Goal: Transaction & Acquisition: Purchase product/service

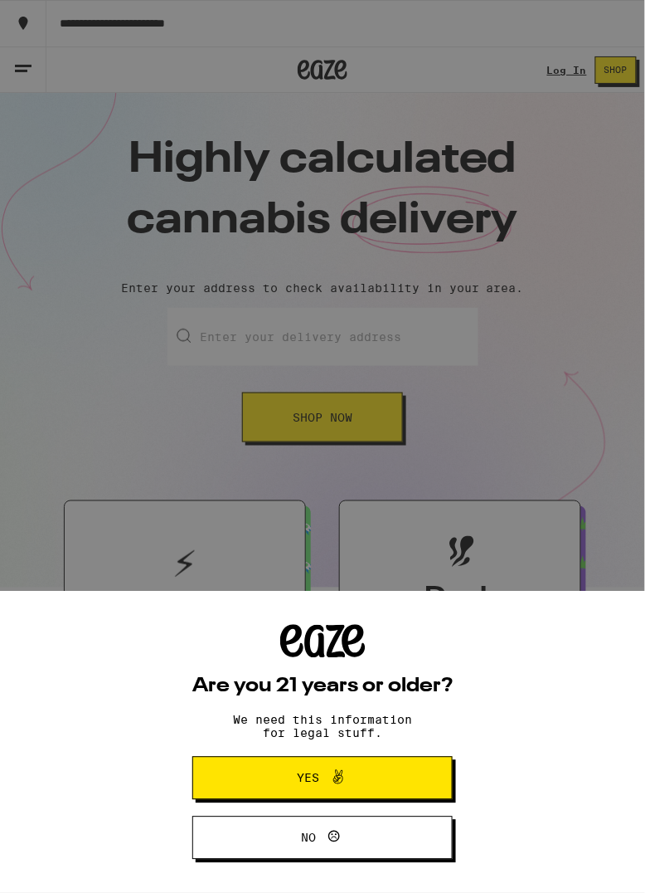
click at [325, 781] on span at bounding box center [334, 778] width 28 height 22
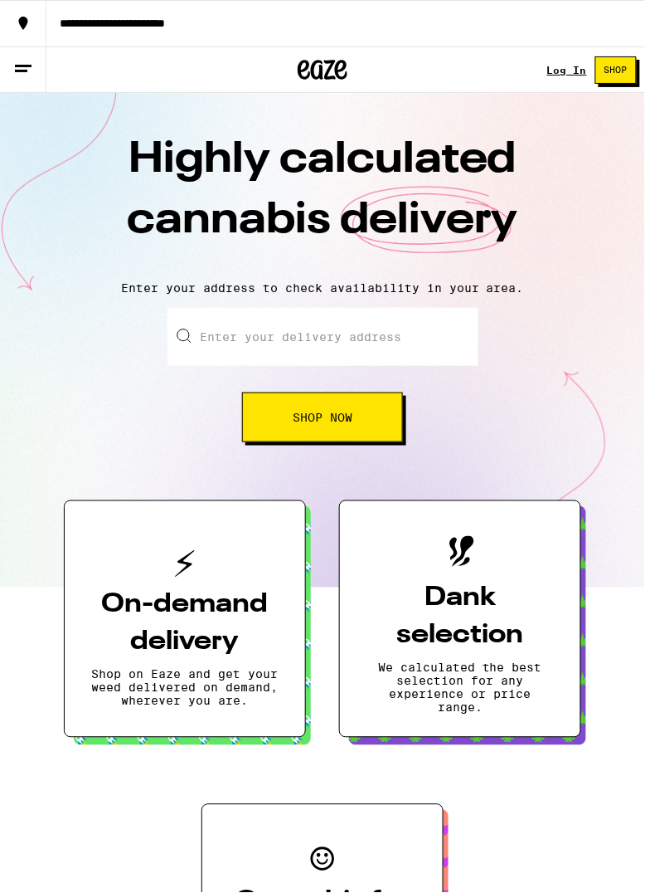
click at [366, 366] on input "Enter your delivery address" at bounding box center [323, 337] width 311 height 58
click at [392, 366] on input "Enter your delivery address" at bounding box center [323, 337] width 311 height 58
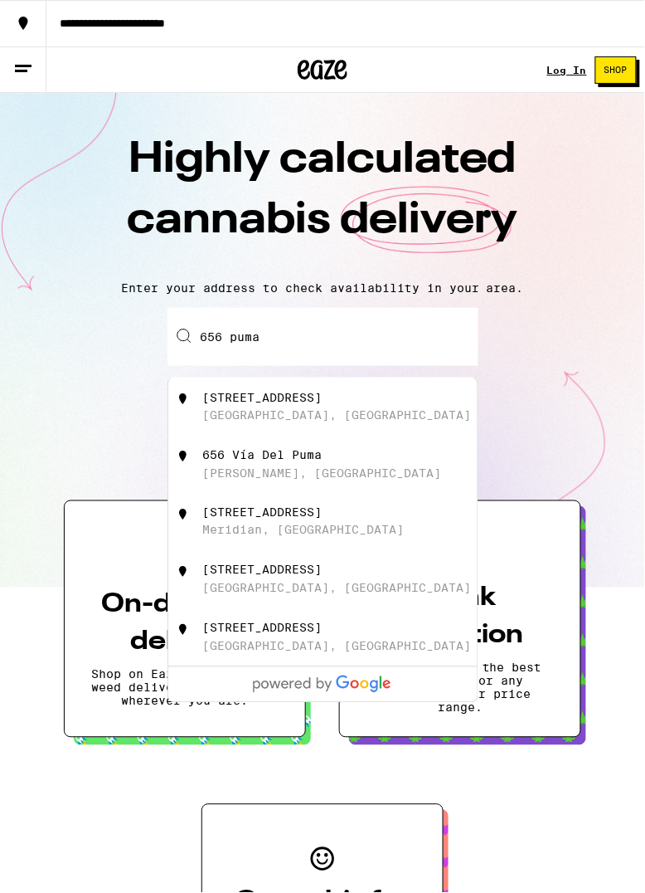
click at [351, 422] on div "[STREET_ADDRESS]" at bounding box center [350, 407] width 296 height 32
type input "[STREET_ADDRESS]"
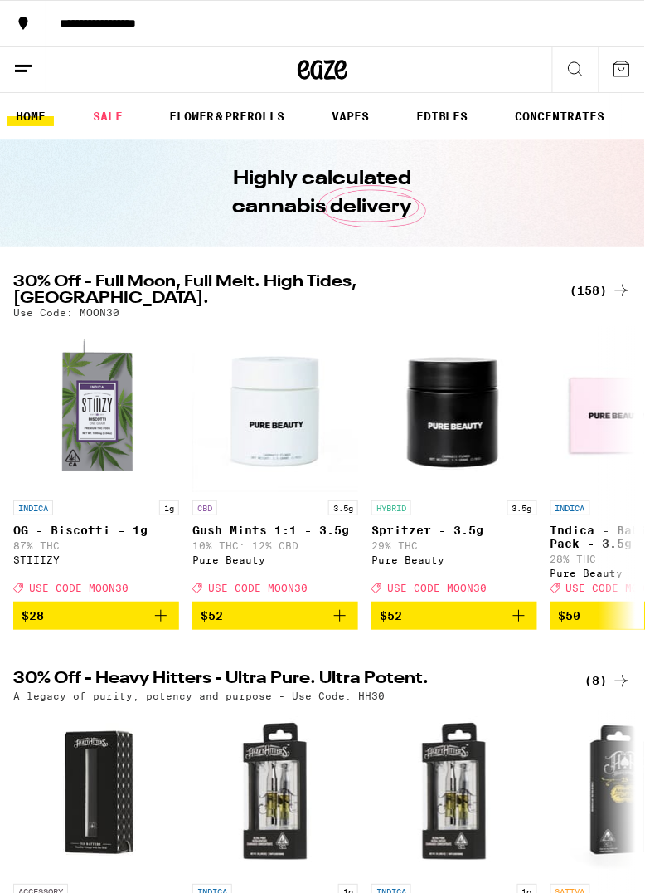
click at [577, 67] on icon at bounding box center [576, 69] width 20 height 20
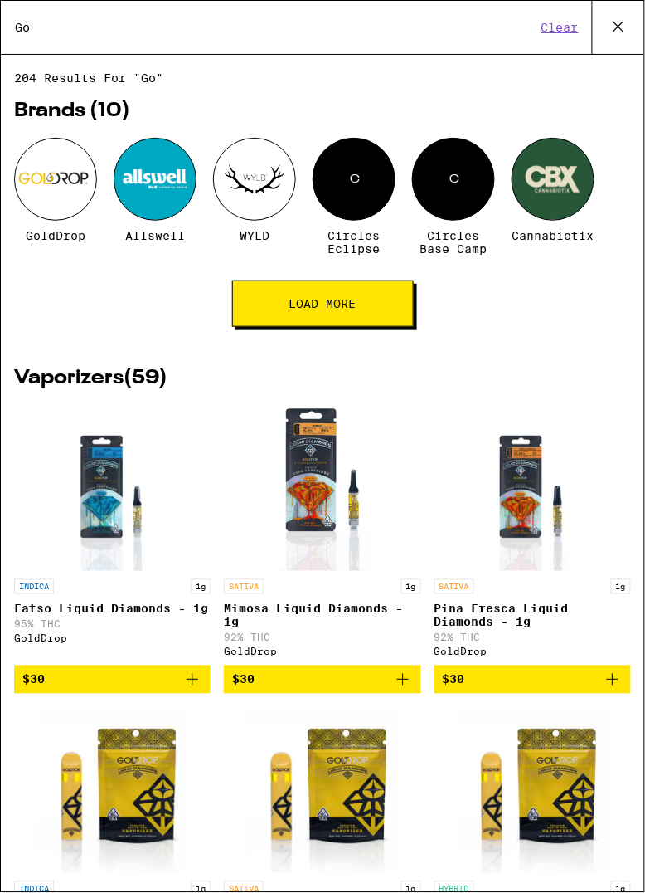
type input "G"
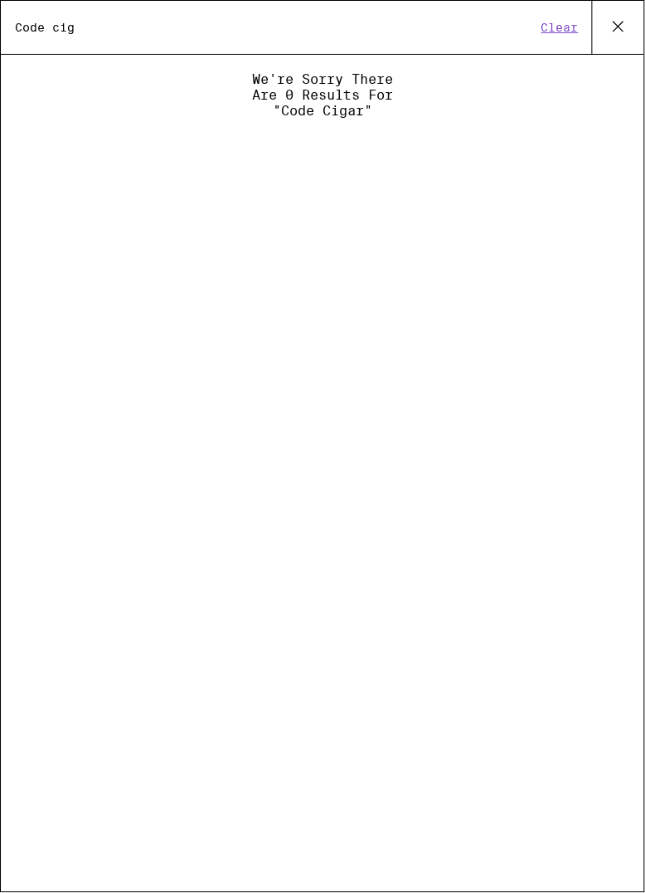
type input "Code"
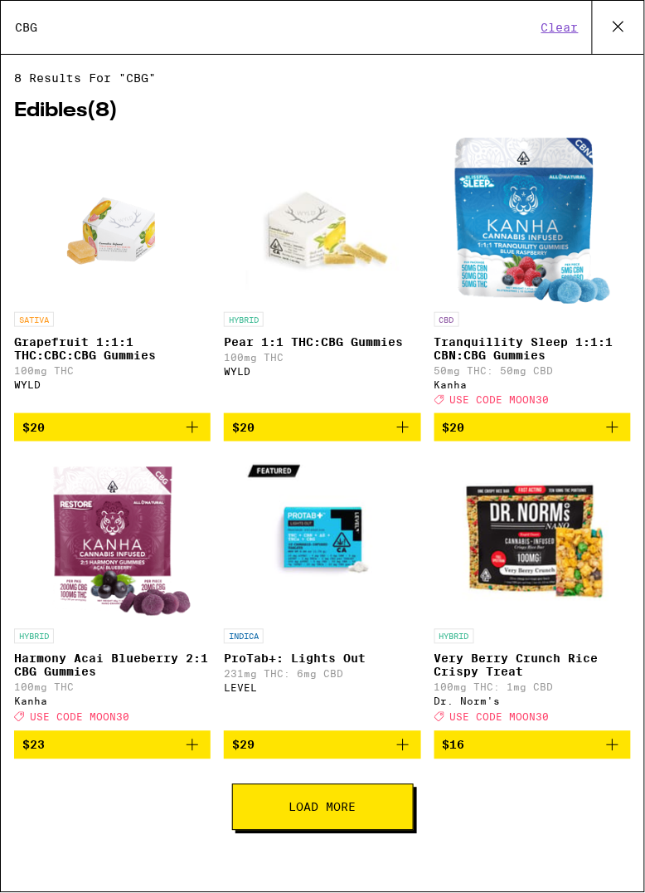
type input "CBG"
click at [558, 24] on button "Clear" at bounding box center [560, 27] width 47 height 15
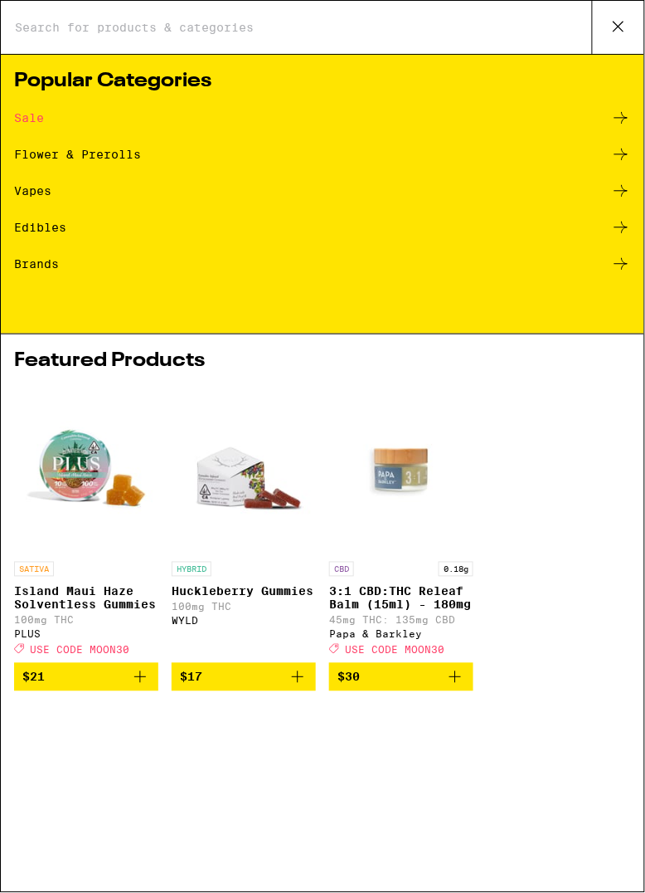
click at [619, 262] on icon at bounding box center [621, 264] width 20 height 20
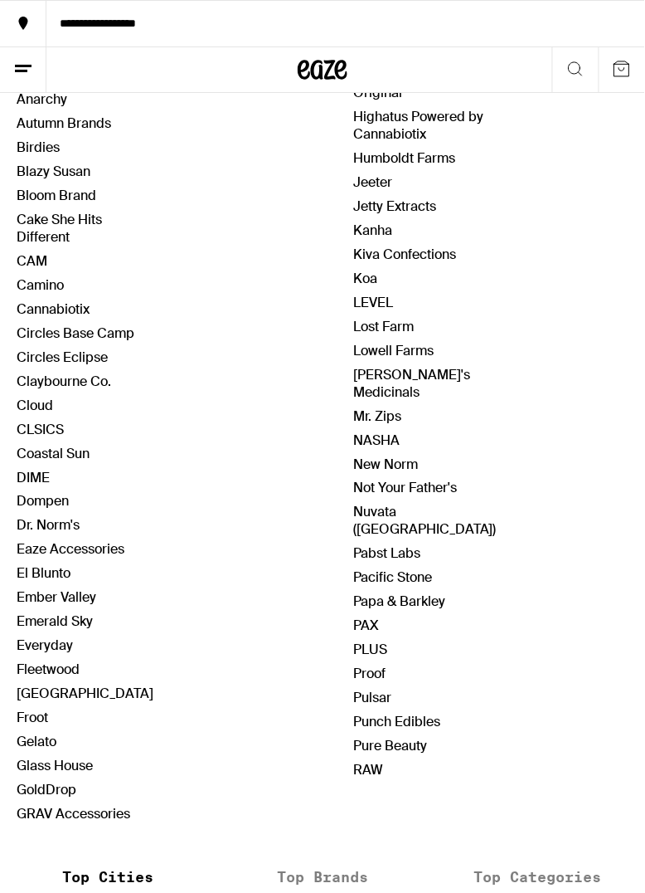
scroll to position [290, 0]
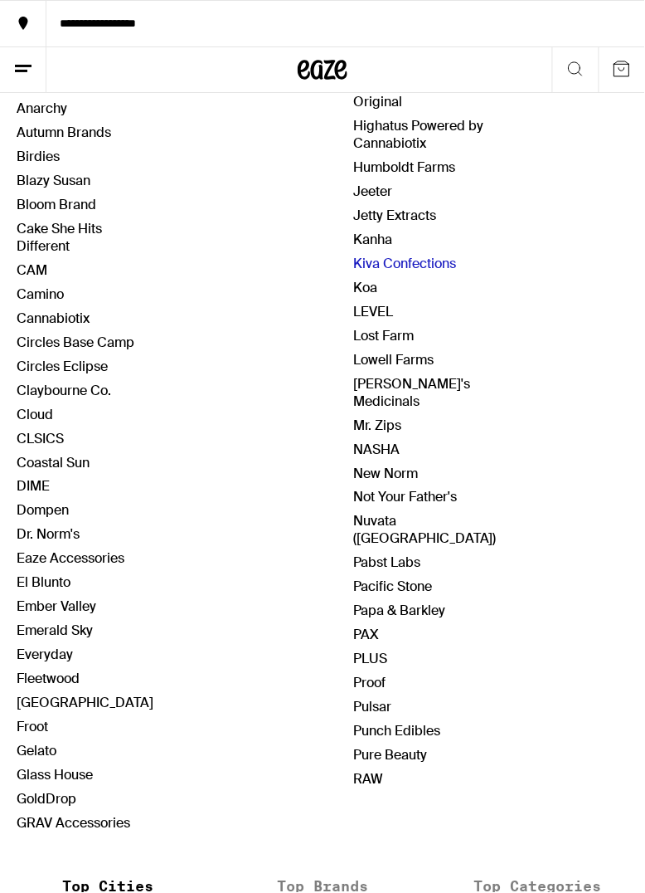
click at [353, 272] on link "Kiva Confections" at bounding box center [404, 263] width 103 height 17
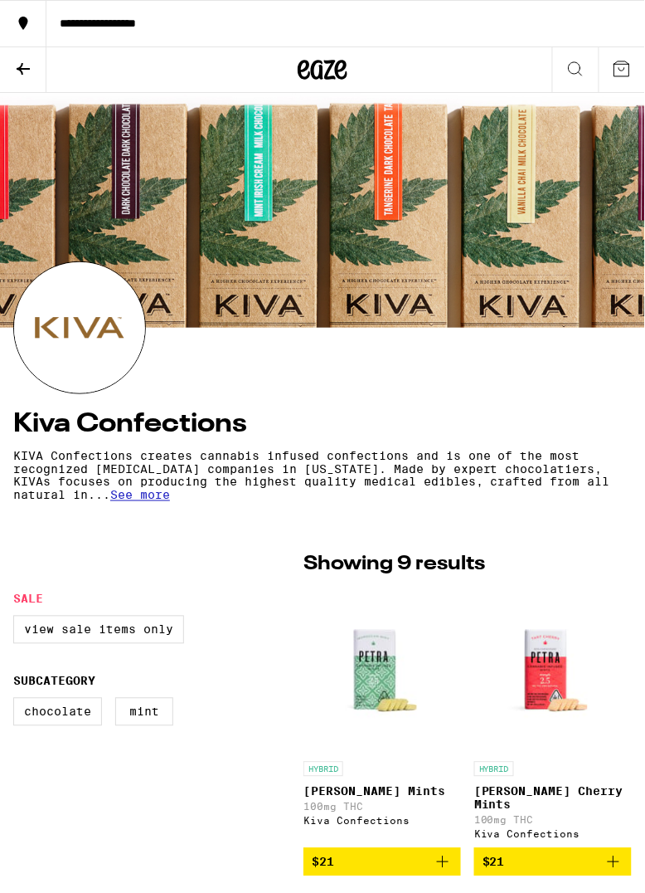
click at [581, 71] on icon at bounding box center [576, 69] width 20 height 20
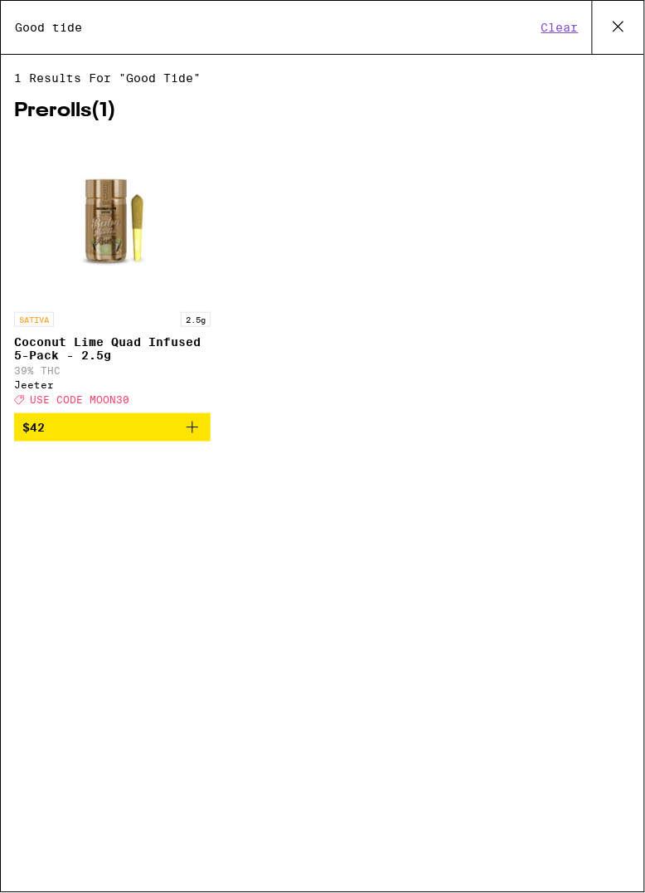
type input "Good tide"
click at [172, 344] on p "Coconut Lime Quad Infused 5-Pack - 2.5g" at bounding box center [112, 348] width 197 height 27
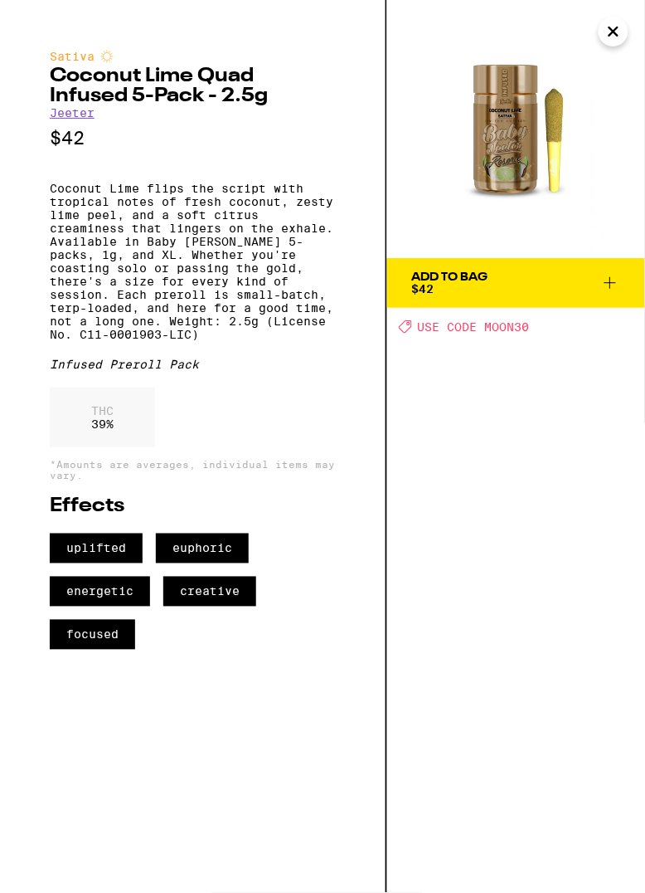
click at [615, 32] on icon "Close" at bounding box center [614, 31] width 8 height 8
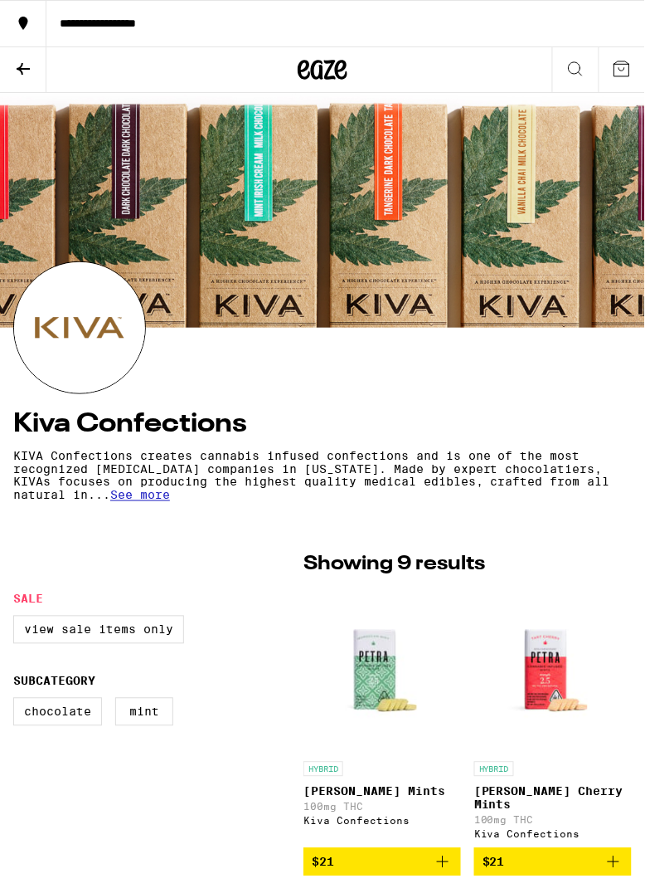
click at [533, 28] on div "**********" at bounding box center [346, 23] width 600 height 12
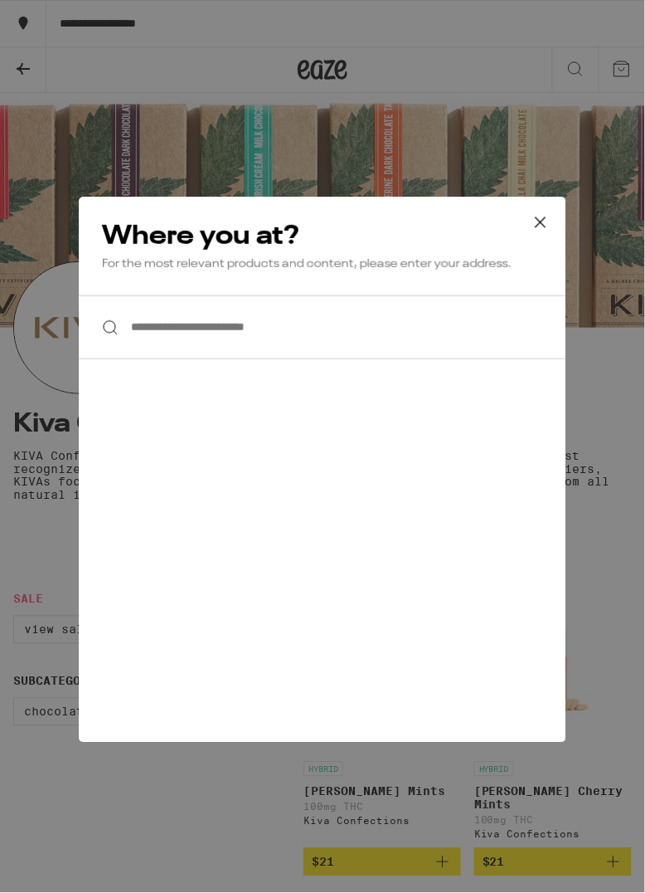
click at [576, 62] on div "**********" at bounding box center [322, 446] width 645 height 893
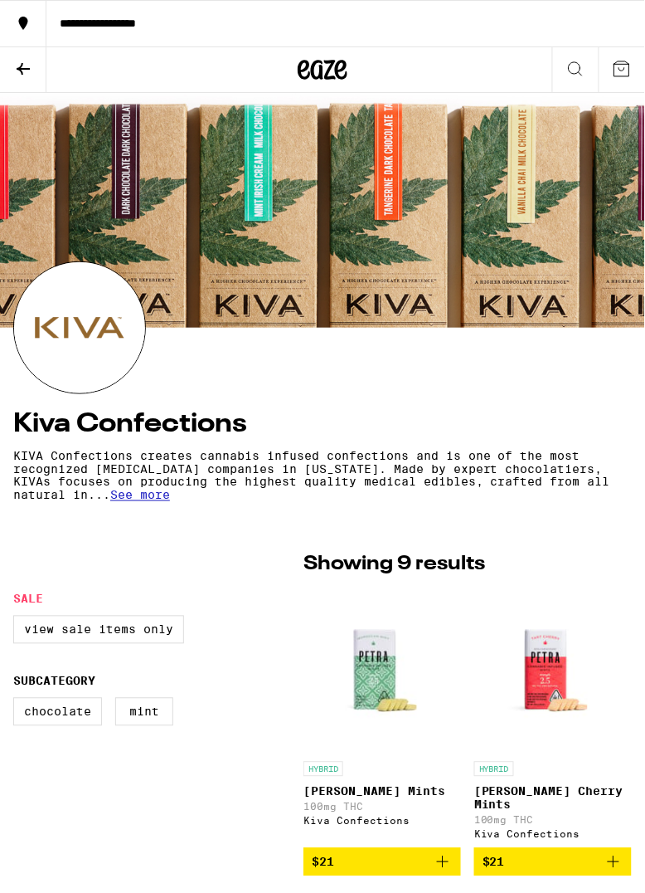
click at [574, 67] on icon at bounding box center [576, 69] width 20 height 20
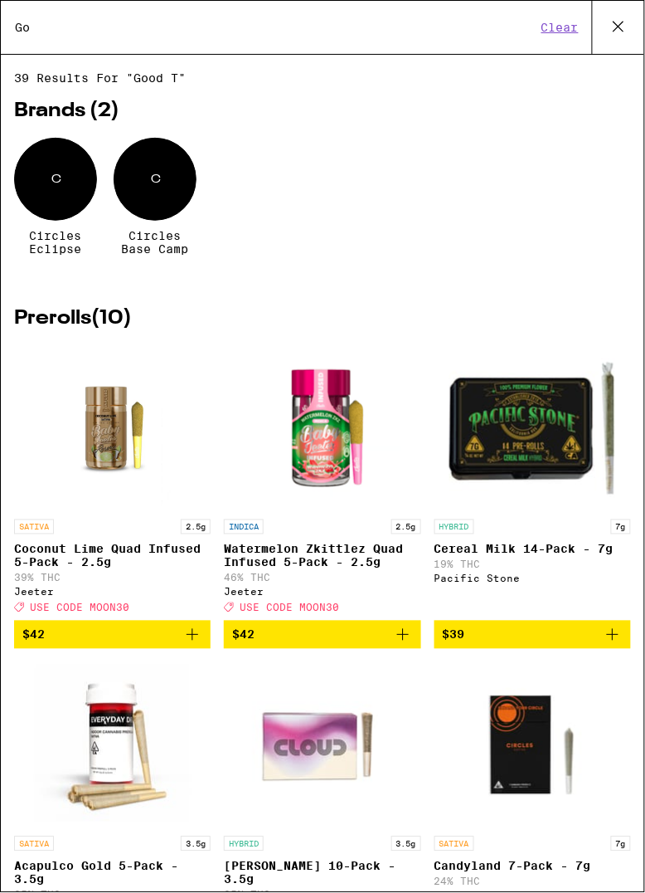
type input "G"
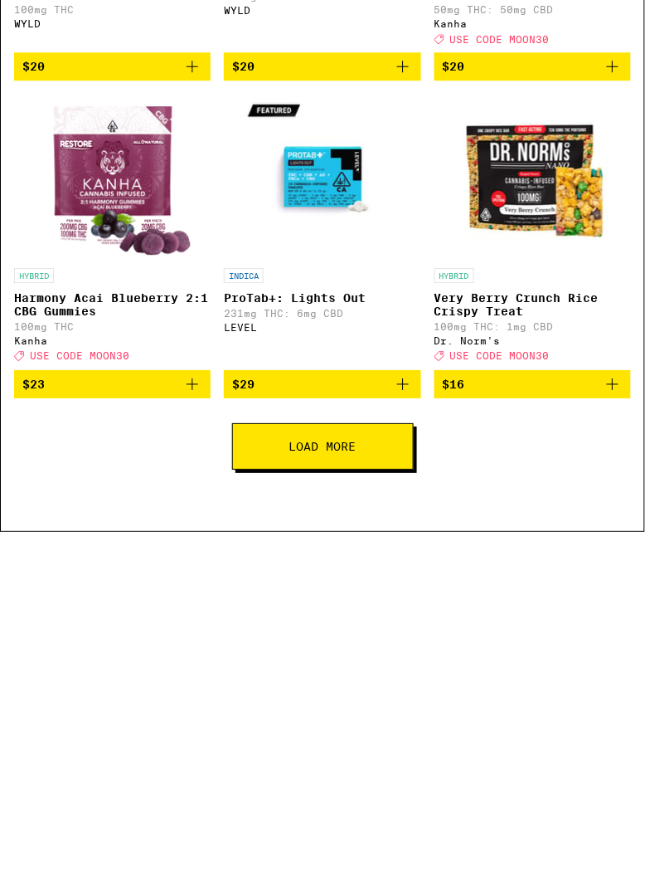
type input "Cbg"
click at [362, 829] on button "Load More" at bounding box center [323, 807] width 182 height 46
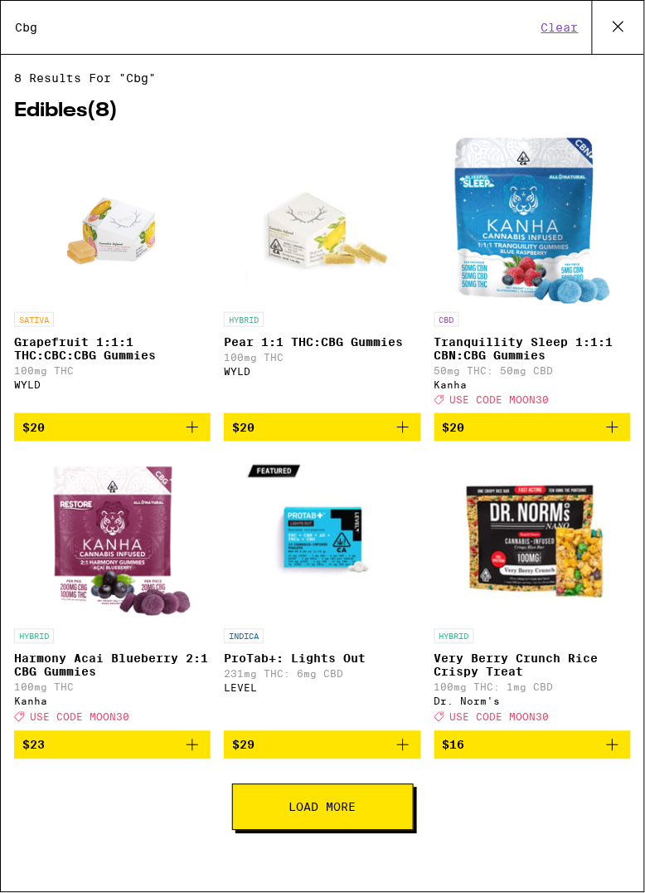
click at [327, 813] on span "Load More" at bounding box center [323, 807] width 67 height 12
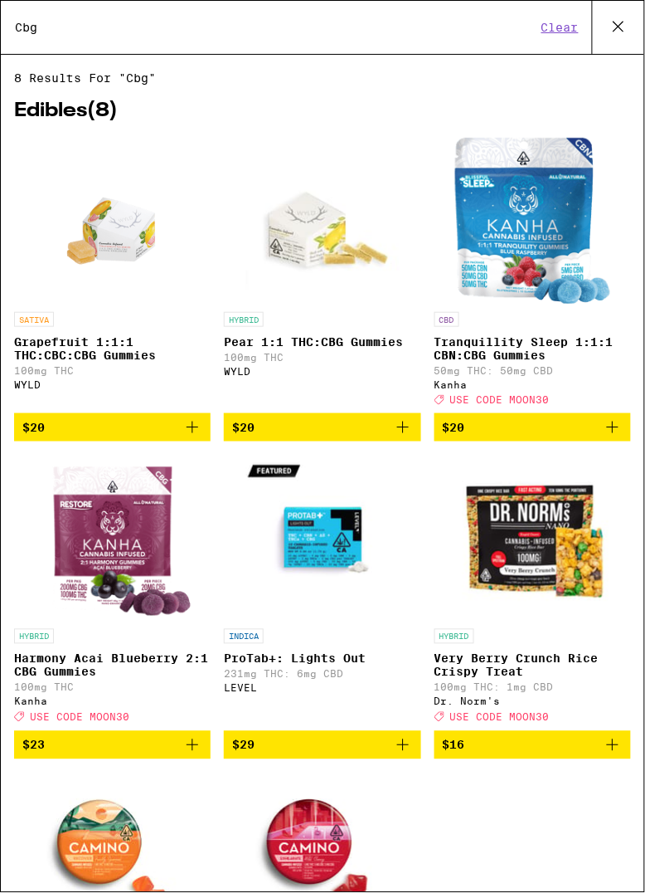
click at [334, 345] on p "Pear 1:1 THC:CBG Gummies" at bounding box center [322, 341] width 197 height 13
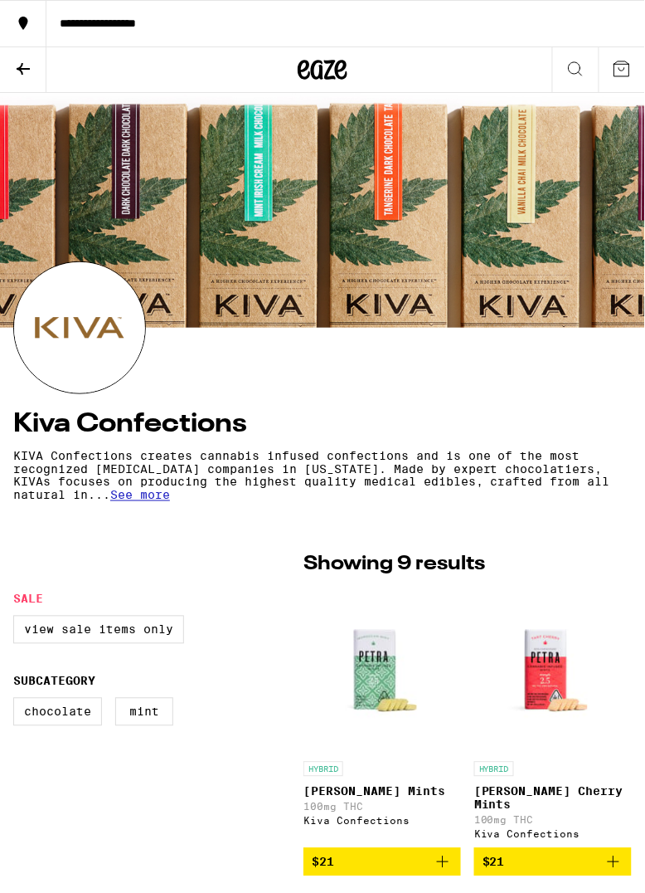
click at [581, 62] on icon at bounding box center [576, 69] width 20 height 20
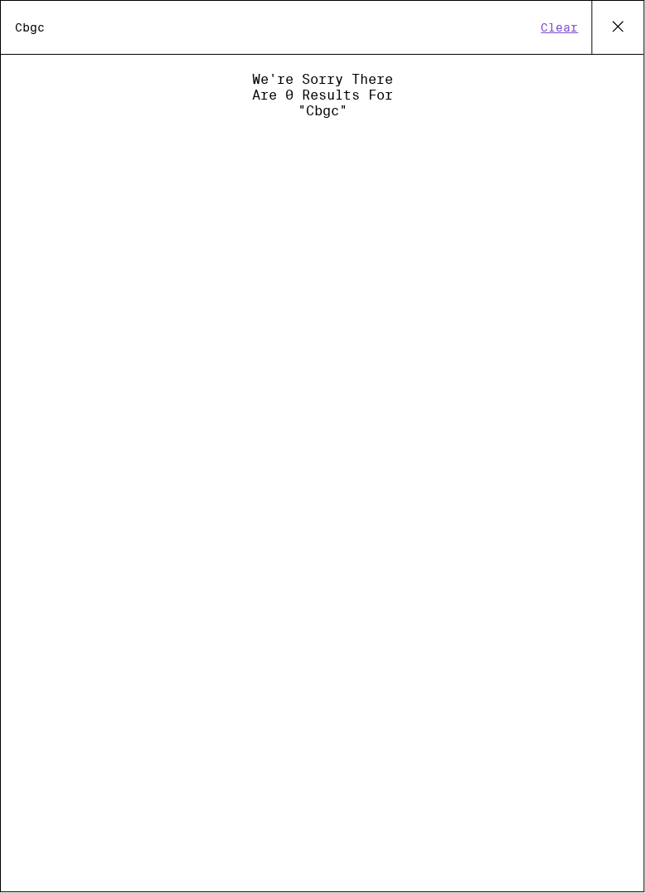
type input "Cbg"
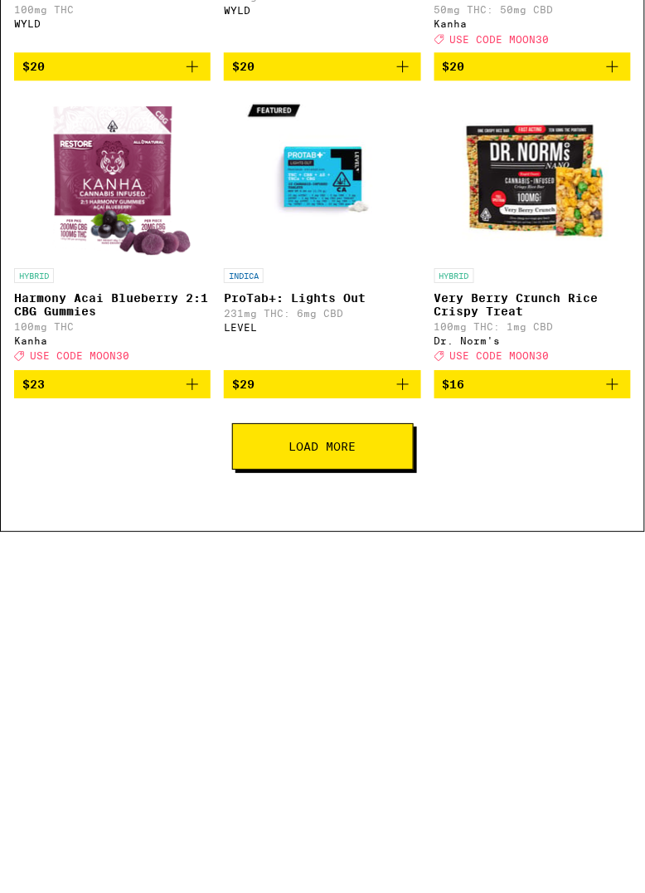
click at [378, 831] on button "Load More" at bounding box center [323, 807] width 182 height 46
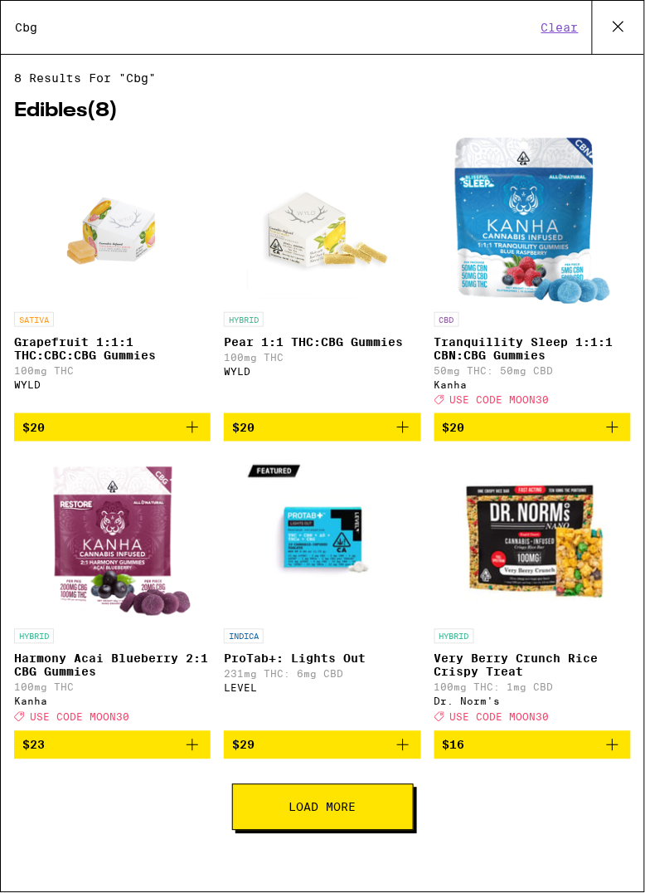
click at [350, 831] on button "Load More" at bounding box center [323, 807] width 182 height 46
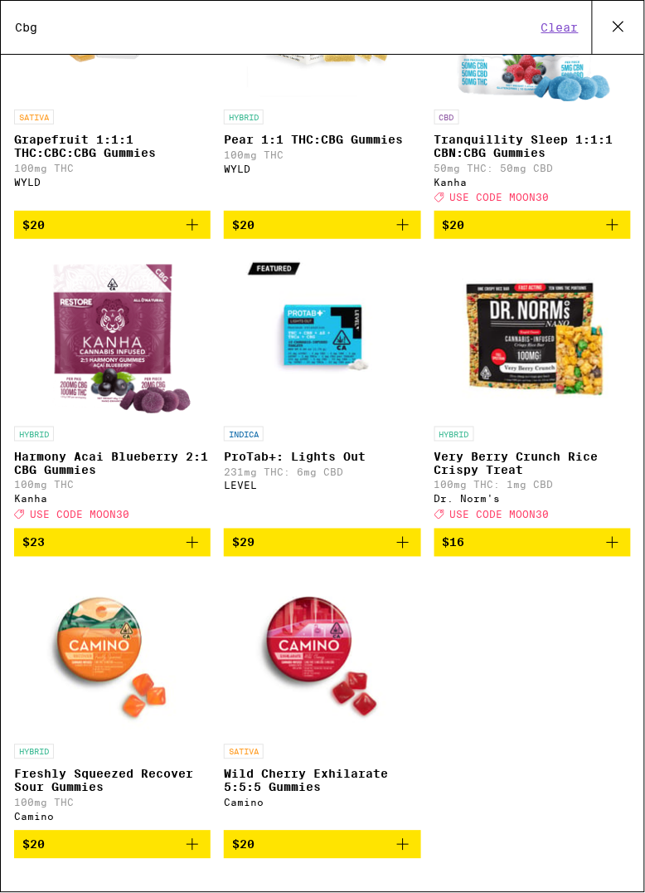
scroll to position [249, 0]
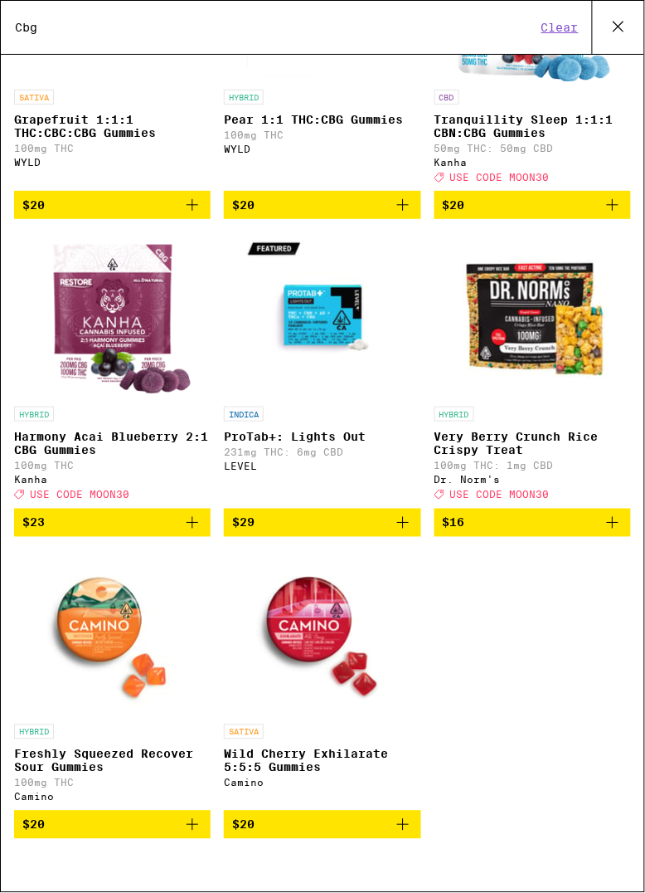
click at [309, 628] on img "Open page for Wild Cherry Exhilarate 5:5:5 Gummies from Camino" at bounding box center [323, 633] width 166 height 166
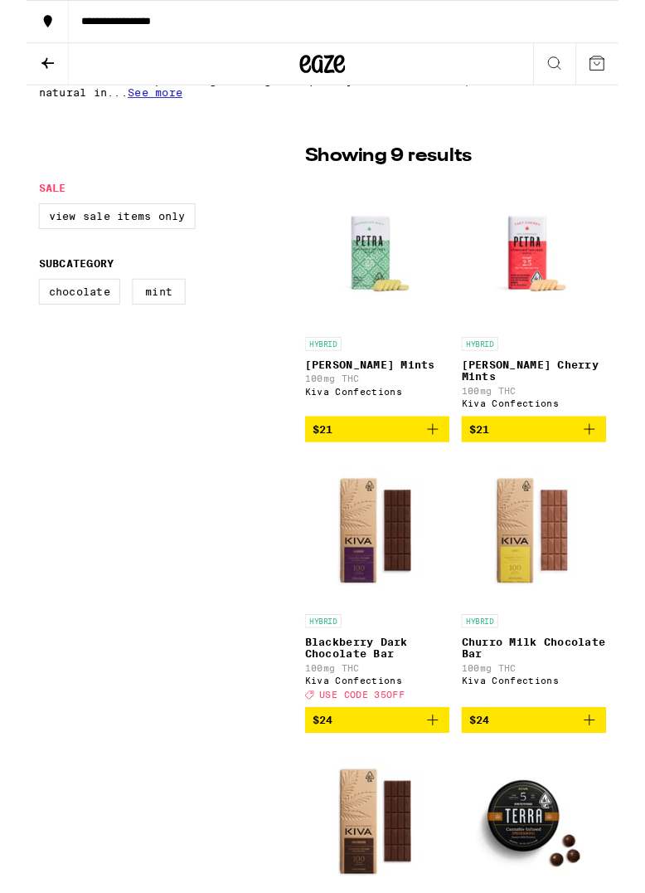
scroll to position [395, 0]
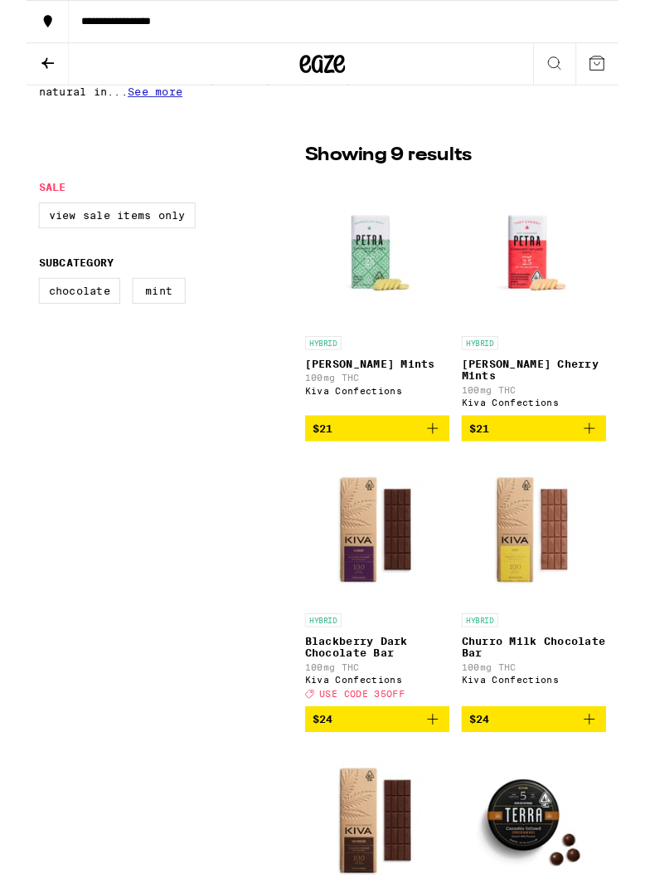
click at [401, 718] on p "Blackberry Dark Chocolate Bar" at bounding box center [383, 705] width 158 height 27
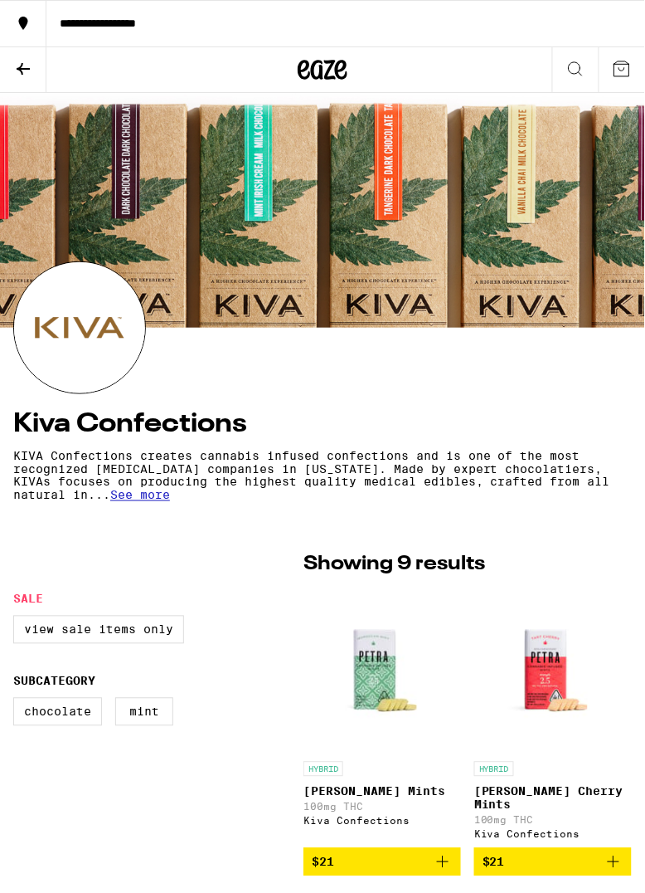
click at [588, 61] on button at bounding box center [576, 70] width 46 height 46
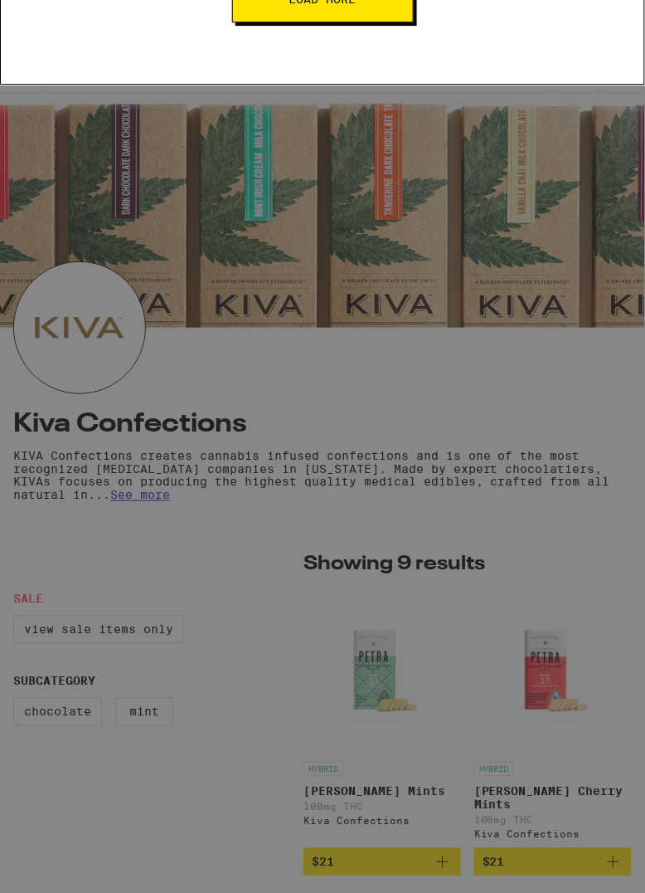
click at [564, 25] on button "Clear" at bounding box center [560, 27] width 47 height 15
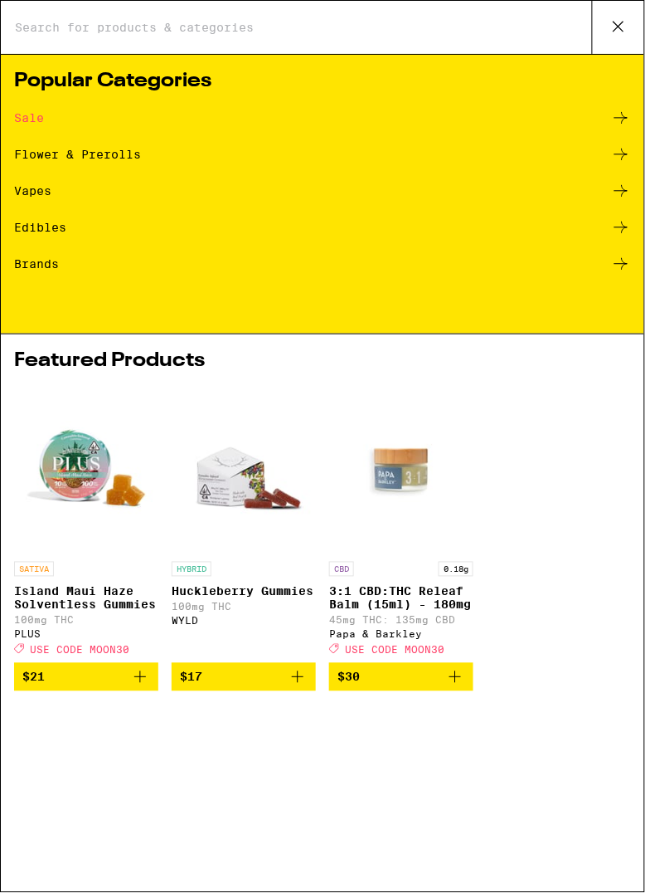
click at [624, 108] on icon at bounding box center [621, 118] width 20 height 20
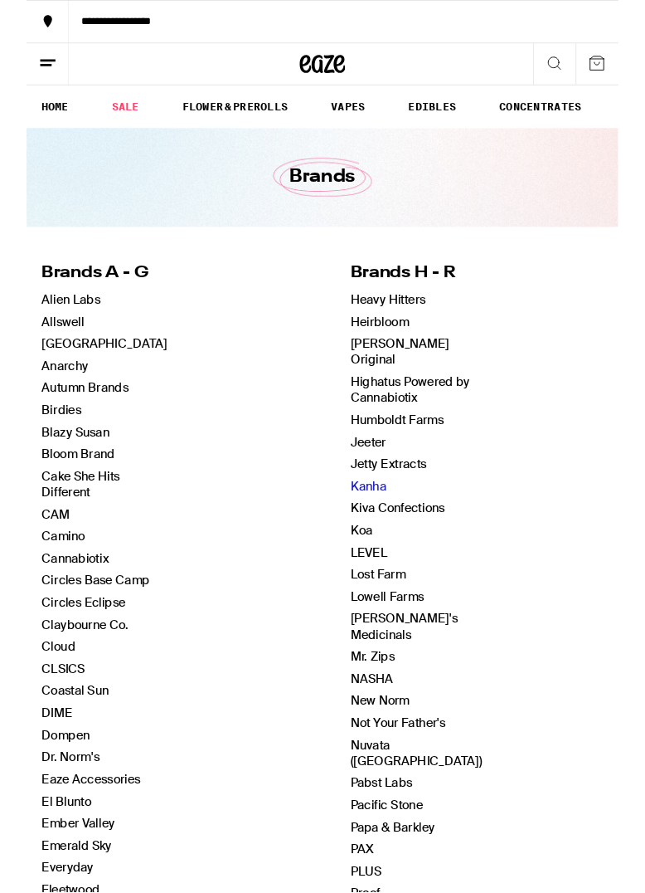
click at [353, 538] on link "Kanha" at bounding box center [372, 529] width 39 height 17
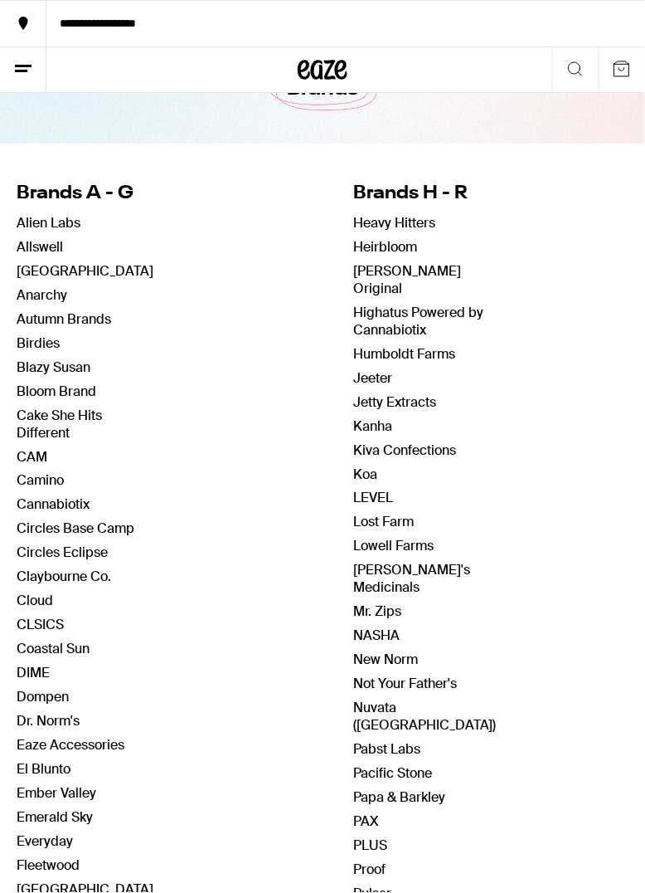
scroll to position [101, 0]
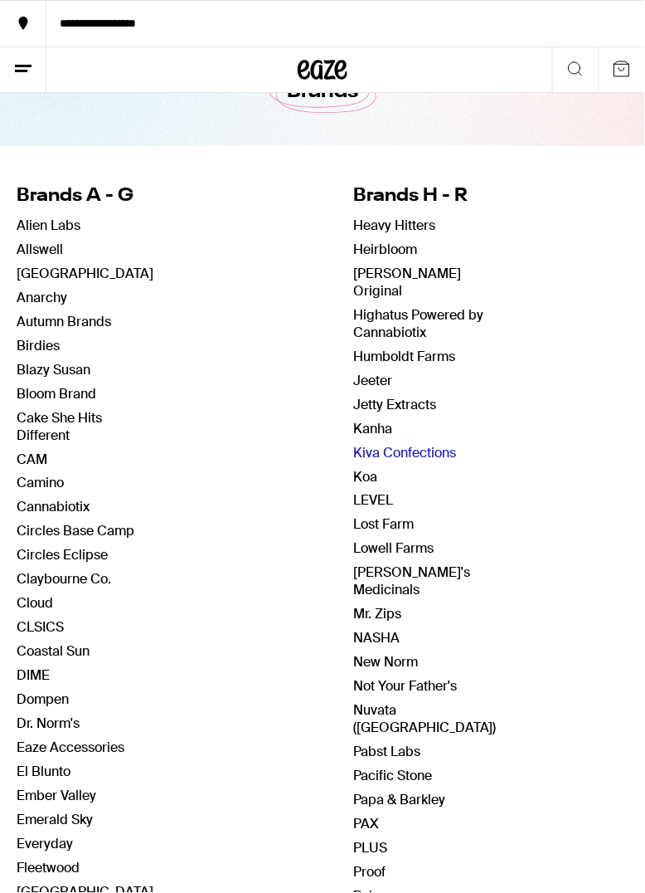
click at [353, 461] on link "Kiva Confections" at bounding box center [404, 452] width 103 height 17
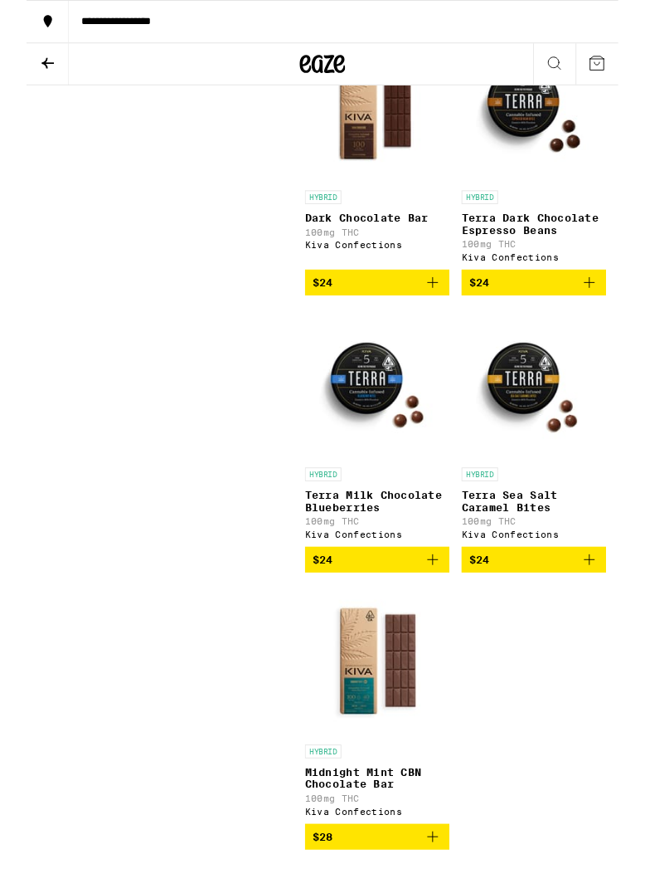
scroll to position [1172, 0]
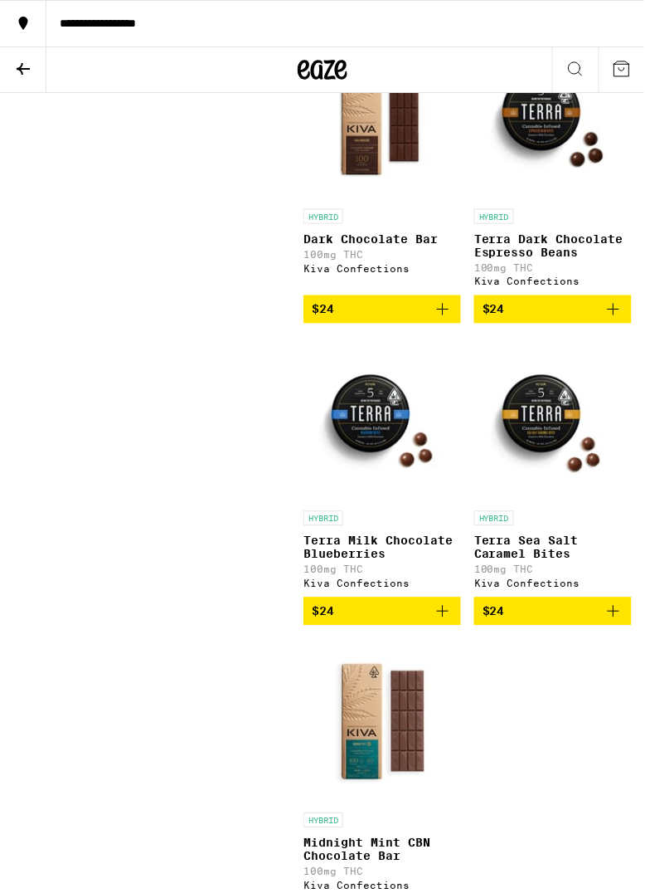
click at [397, 758] on img "Open page for Midnight Mint CBN Chocolate Bar from Kiva Confections" at bounding box center [383, 722] width 158 height 166
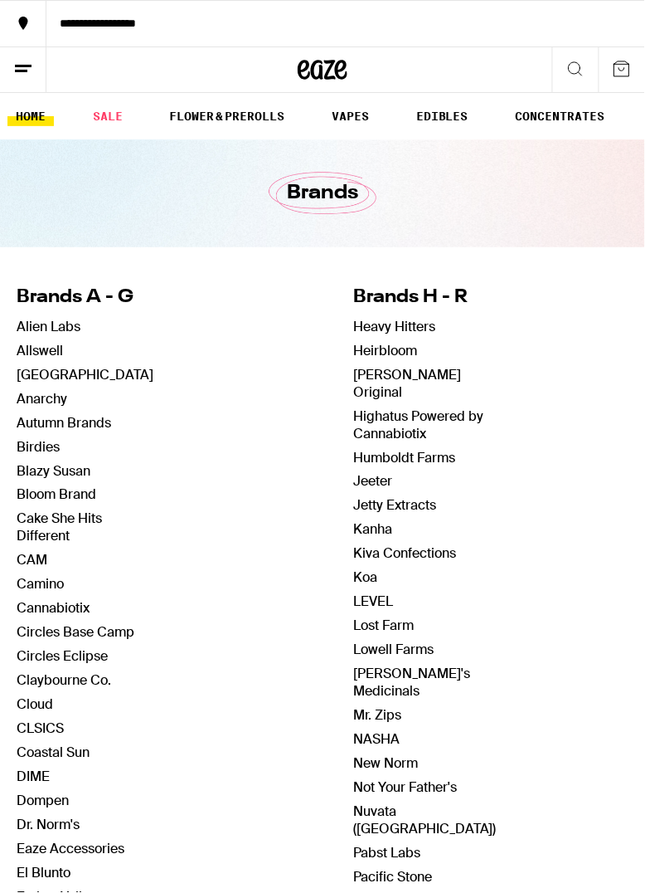
click at [27, 120] on link "HOME" at bounding box center [30, 116] width 46 height 20
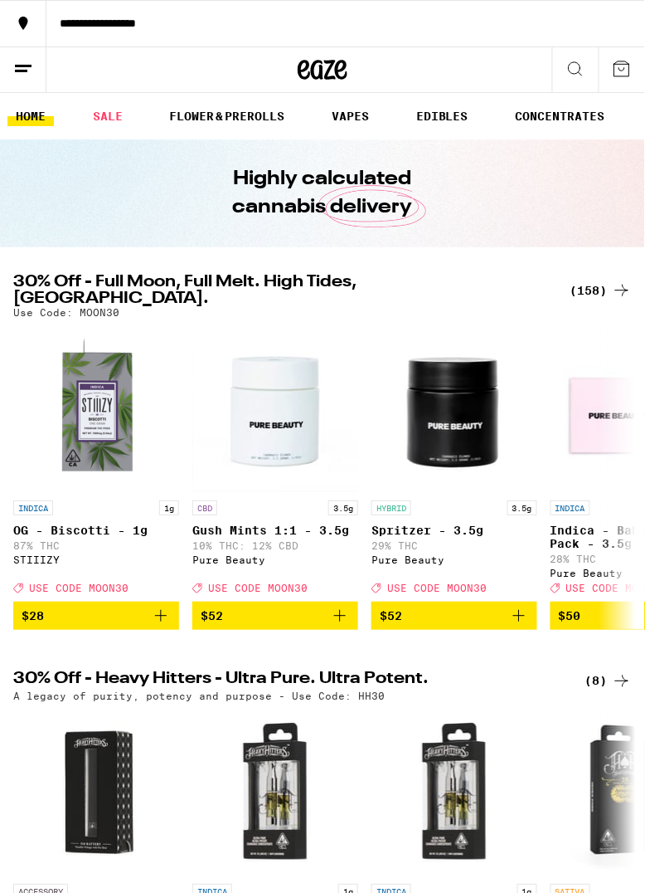
click at [27, 126] on link "HOME" at bounding box center [30, 116] width 46 height 20
click at [26, 118] on link "HOME" at bounding box center [30, 116] width 46 height 20
click at [89, 62] on div "**********" at bounding box center [107, 69] width 215 height 46
click at [578, 67] on icon at bounding box center [576, 69] width 20 height 20
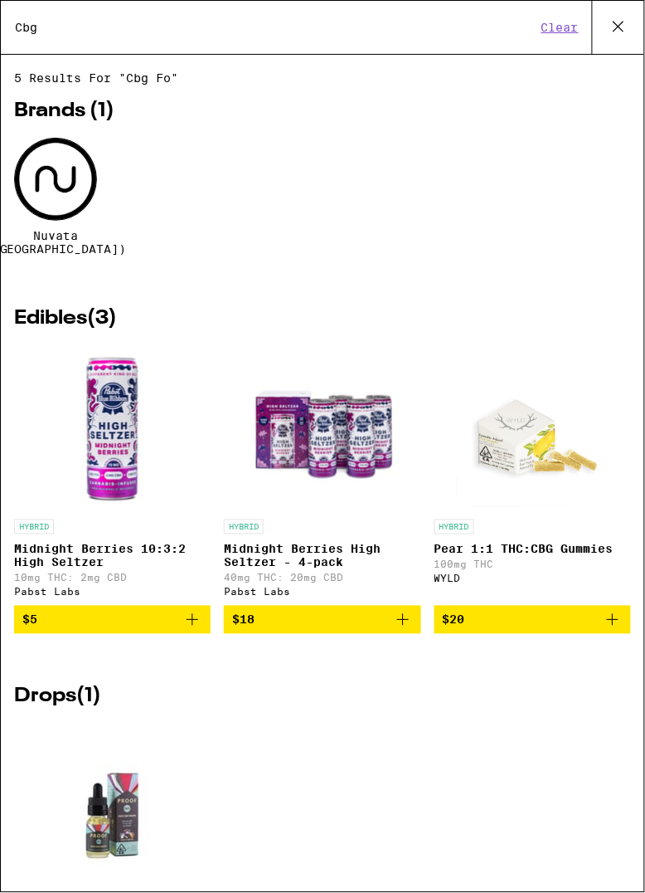
type input "Cb"
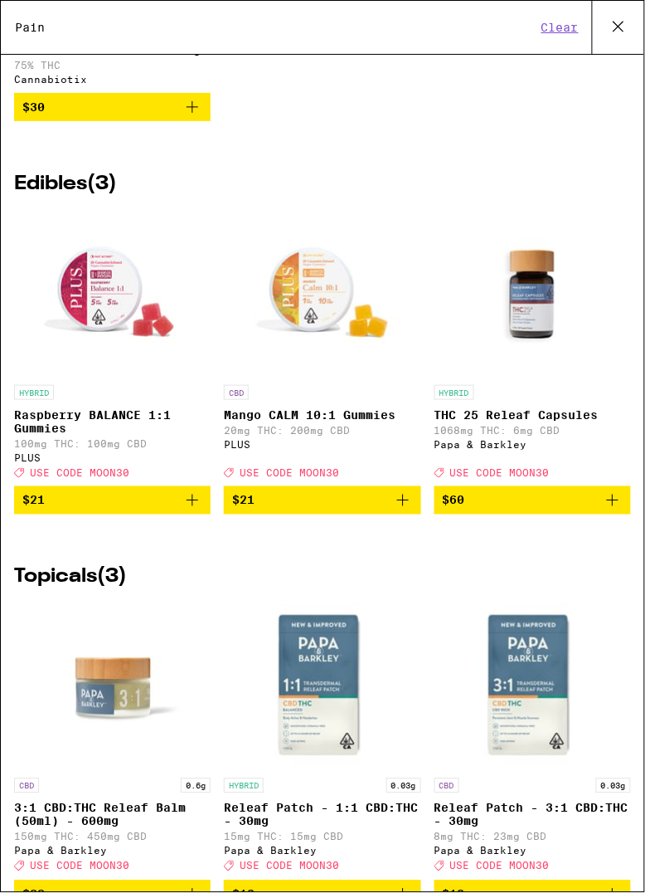
scroll to position [2043, 0]
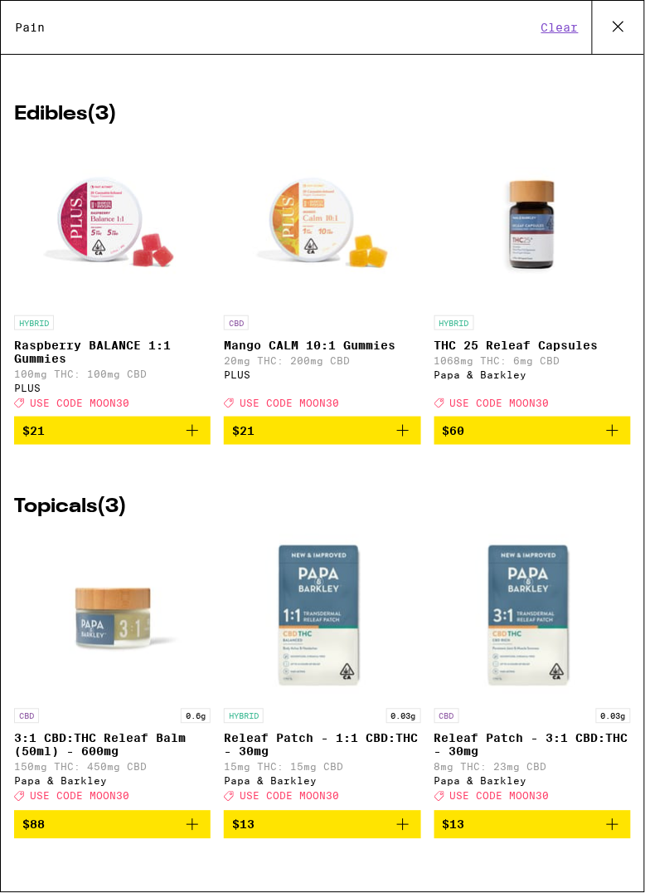
type input "Pain"
